Goal: Check status: Check status

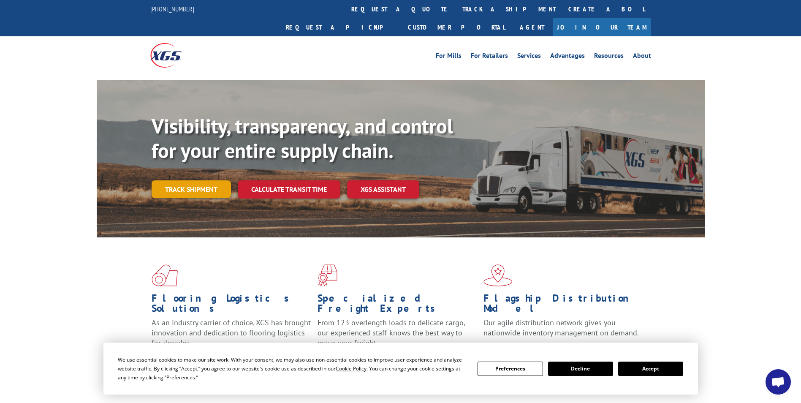
click at [184, 180] on link "Track shipment" at bounding box center [191, 189] width 79 height 18
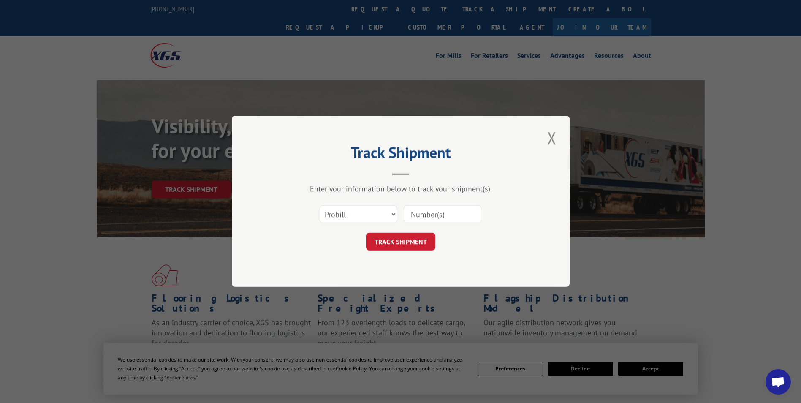
click at [455, 216] on input at bounding box center [443, 215] width 78 height 18
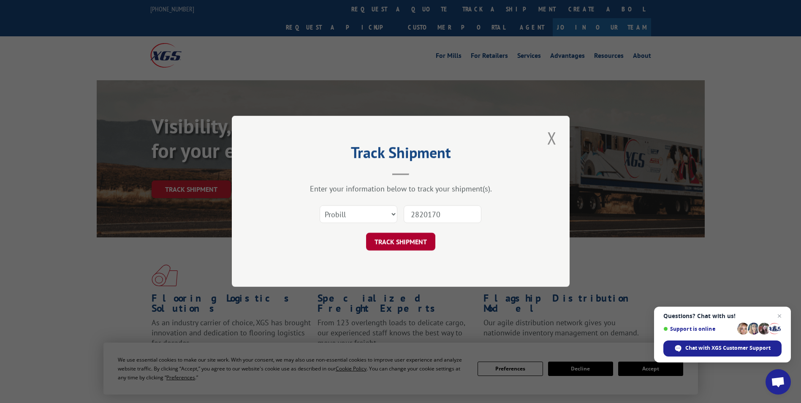
type input "2820170"
click at [386, 246] on button "TRACK SHIPMENT" at bounding box center [400, 242] width 69 height 18
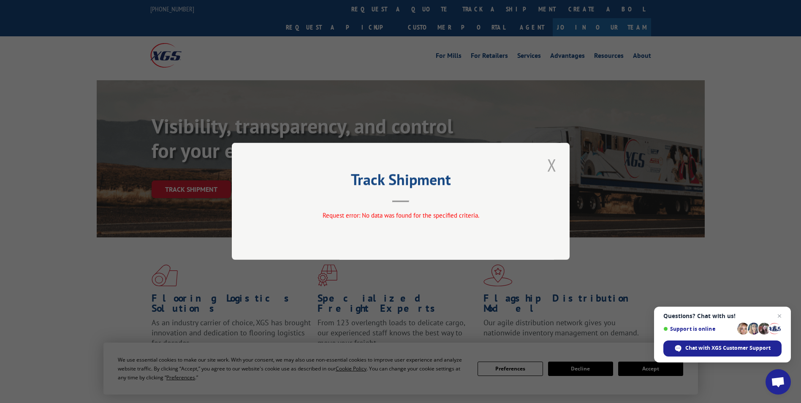
click at [553, 165] on button "Close modal" at bounding box center [552, 164] width 14 height 23
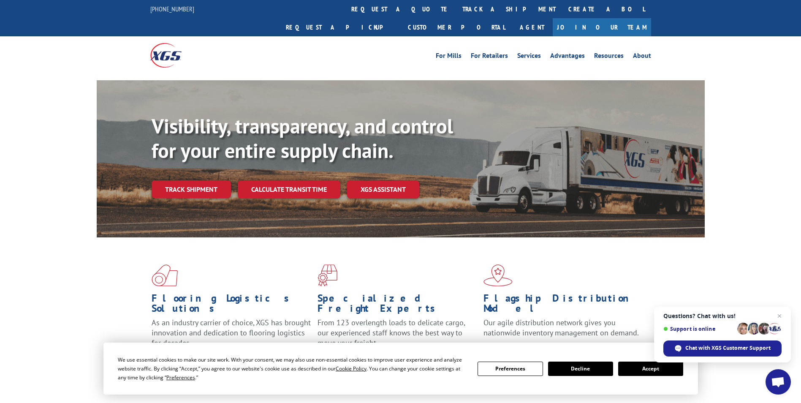
click at [643, 371] on button "Accept" at bounding box center [650, 368] width 65 height 14
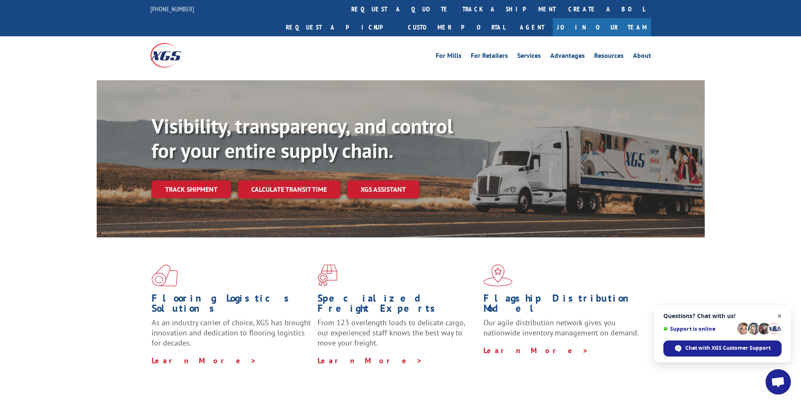
click at [783, 313] on span "Open chat" at bounding box center [779, 316] width 11 height 11
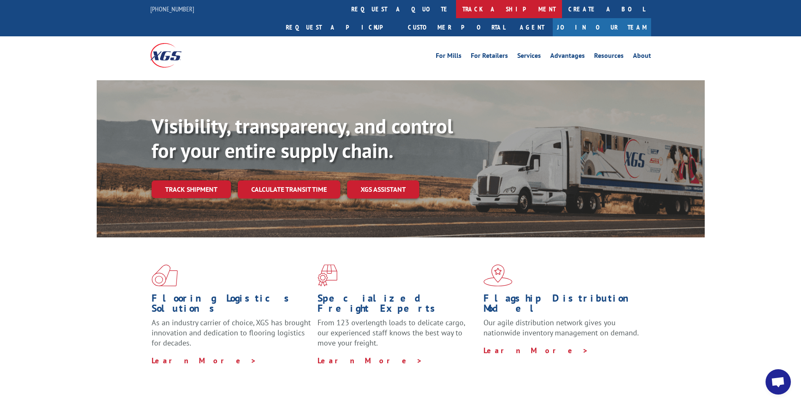
click at [456, 6] on link "track a shipment" at bounding box center [509, 9] width 106 height 18
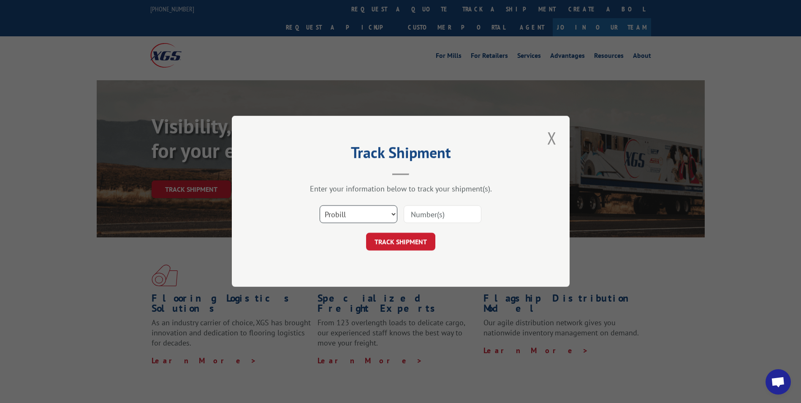
click at [394, 212] on select "Select category... Probill BOL PO" at bounding box center [359, 215] width 78 height 18
select select "bol"
click at [320, 206] on select "Select category... Probill BOL PO" at bounding box center [359, 215] width 78 height 18
click at [426, 215] on input at bounding box center [443, 215] width 78 height 18
type input "2820170"
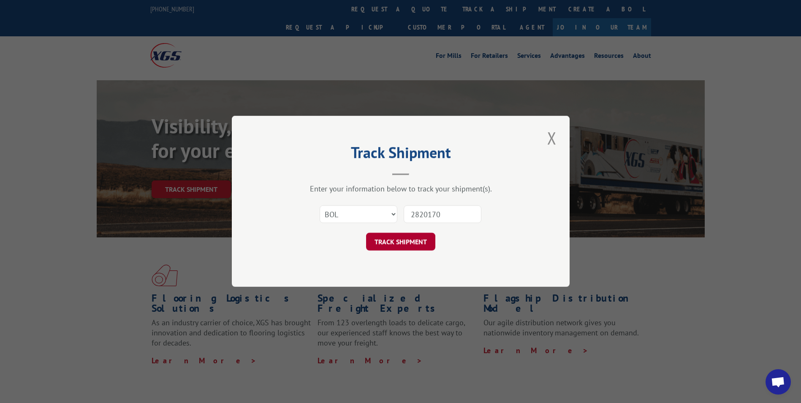
click at [401, 239] on button "TRACK SHIPMENT" at bounding box center [400, 242] width 69 height 18
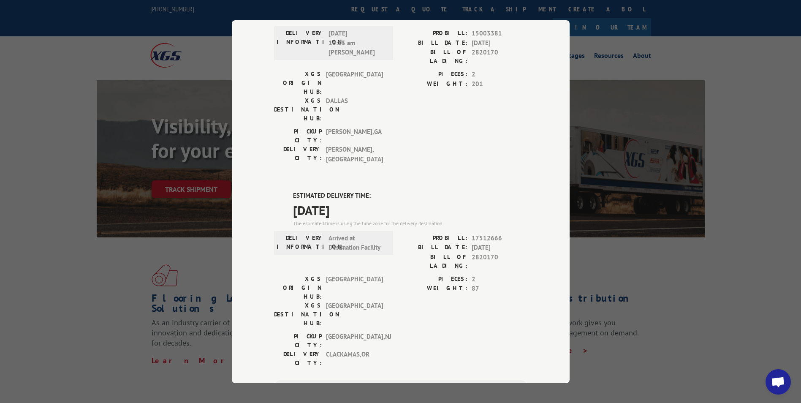
scroll to position [155, 0]
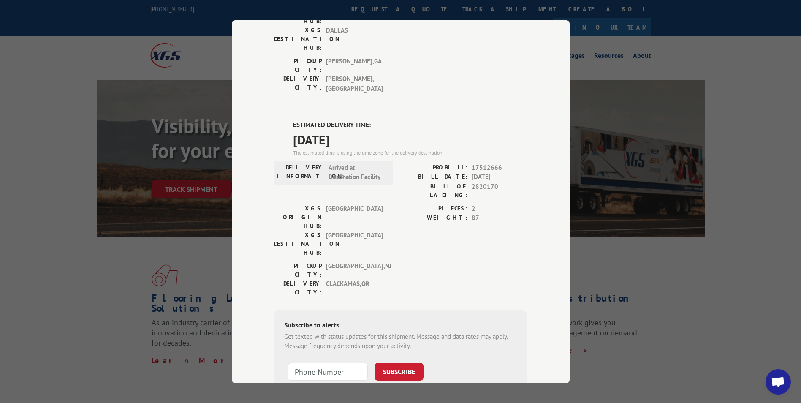
click at [740, 54] on div "Track Shipment DELIVERED DELIVERY INFORMATION: [DATE] 10:15 am [PERSON_NAME]: 1…" at bounding box center [400, 201] width 801 height 403
click at [92, 149] on div "Track Shipment DELIVERED DELIVERY INFORMATION: [DATE] 10:15 am [PERSON_NAME]: 1…" at bounding box center [400, 201] width 801 height 403
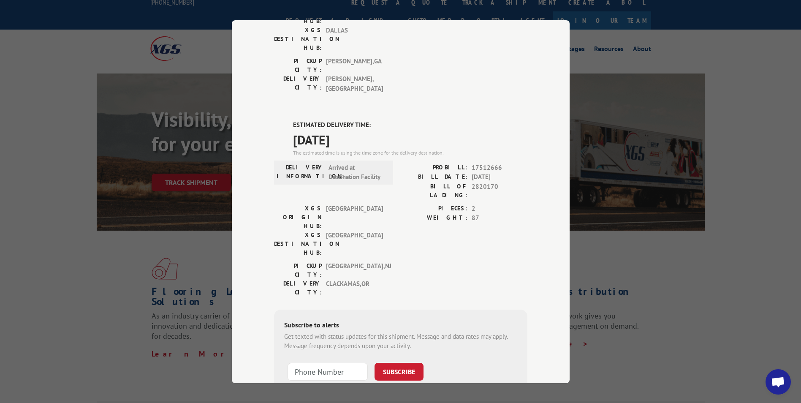
scroll to position [0, 0]
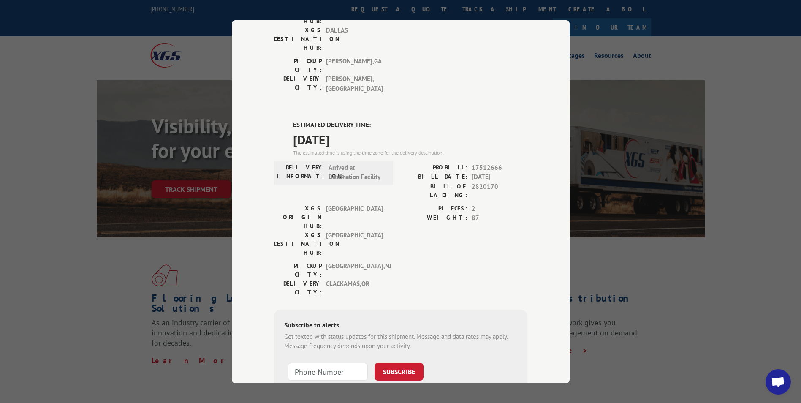
click at [491, 57] on div "PICKUP CITY: [GEOGRAPHIC_DATA] , [GEOGRAPHIC_DATA] DELIVERY CITY: [GEOGRAPHIC_D…" at bounding box center [400, 77] width 253 height 41
click at [416, 172] on label "BILL DATE:" at bounding box center [434, 177] width 67 height 10
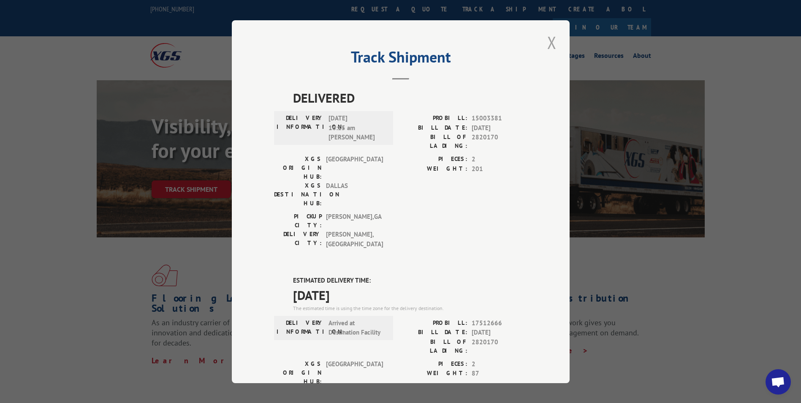
click at [550, 39] on button "Close modal" at bounding box center [552, 42] width 14 height 23
